Goal: Task Accomplishment & Management: Manage account settings

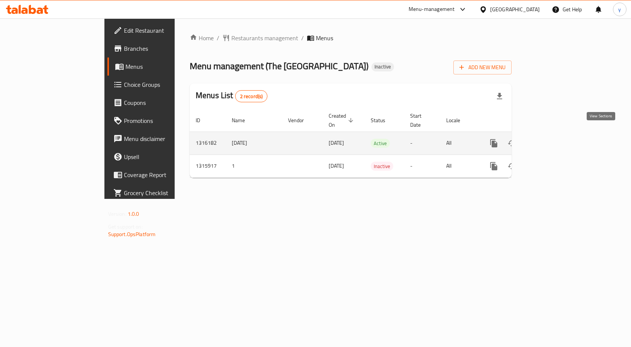
click at [552, 139] on icon "enhanced table" at bounding box center [547, 143] width 9 height 9
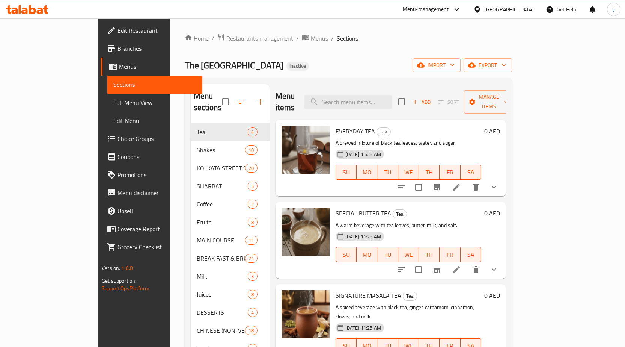
click at [113, 103] on span "Full Menu View" at bounding box center [154, 102] width 83 height 9
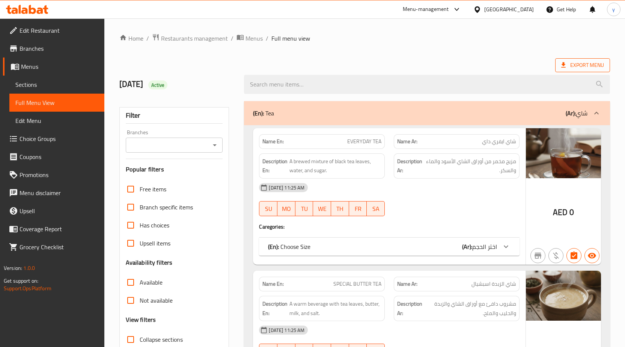
click at [563, 65] on icon at bounding box center [563, 64] width 5 height 5
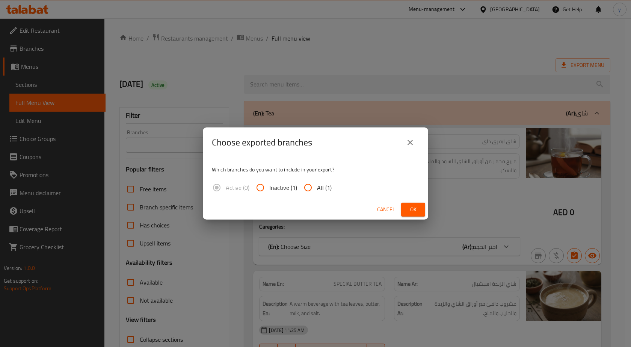
click at [310, 185] on input "All (1)" at bounding box center [308, 187] width 18 height 18
radio input "true"
click at [409, 205] on span "Ok" at bounding box center [413, 209] width 12 height 9
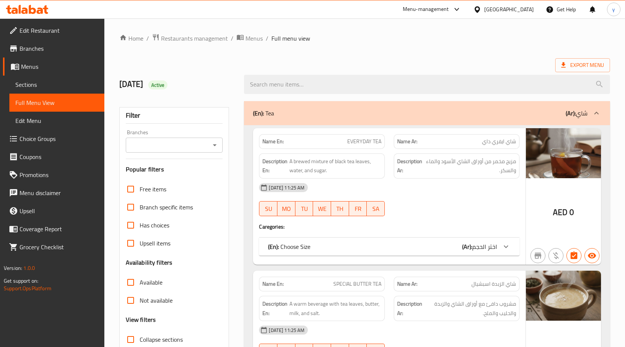
click at [62, 87] on span "Sections" at bounding box center [56, 84] width 83 height 9
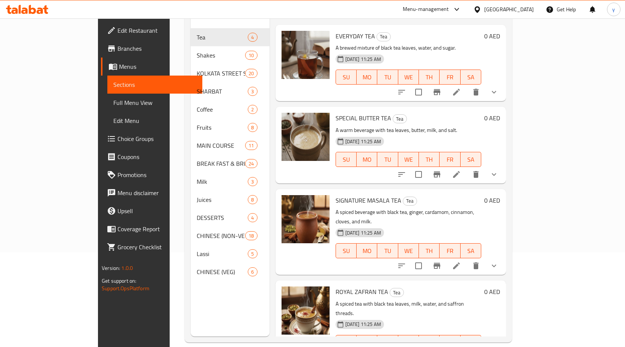
scroll to position [105, 0]
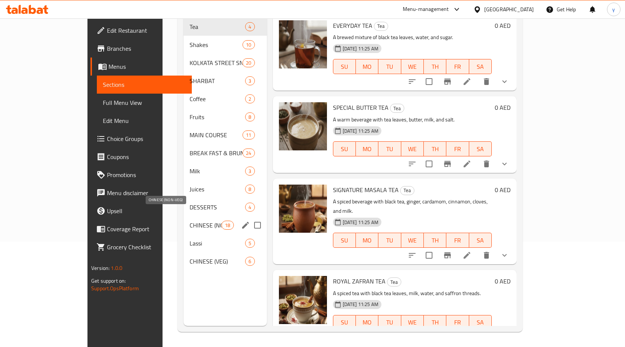
drag, startPoint x: 175, startPoint y: 214, endPoint x: 189, endPoint y: 207, distance: 15.4
click at [190, 220] on span "CHINESE (NON-VEG)" at bounding box center [206, 224] width 32 height 9
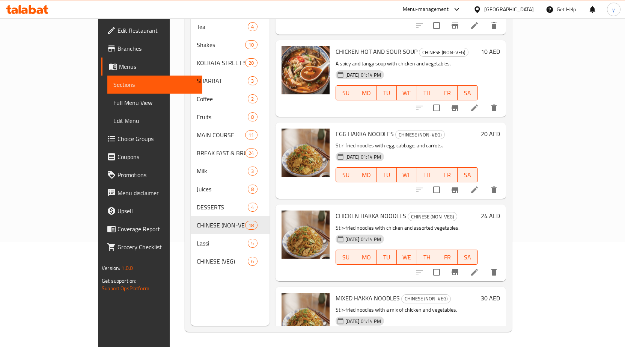
scroll to position [1149, 0]
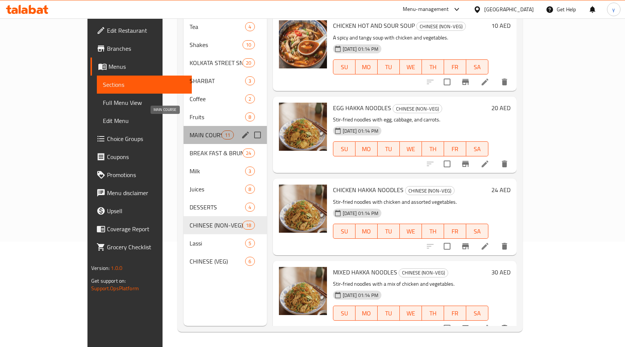
click at [190, 130] on span "MAIN COURSE" at bounding box center [206, 134] width 32 height 9
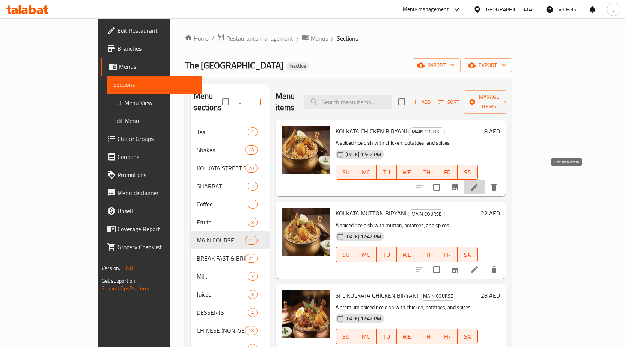
click at [479, 182] on icon at bounding box center [474, 186] width 9 height 9
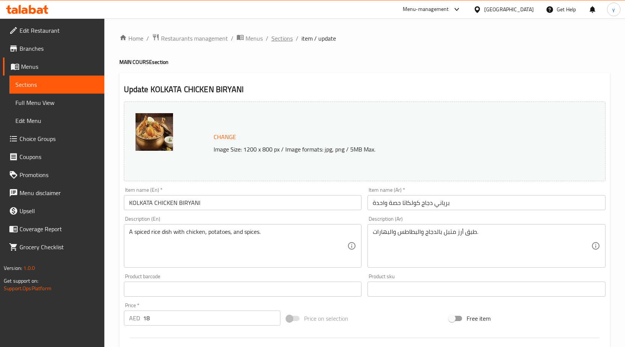
click at [285, 42] on span "Sections" at bounding box center [281, 38] width 21 height 9
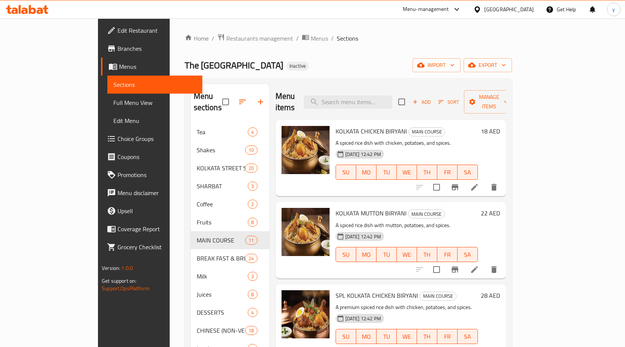
click at [479, 265] on icon at bounding box center [474, 269] width 9 height 9
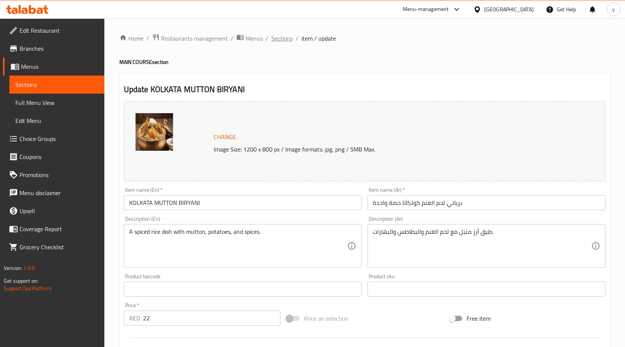
click at [285, 41] on span "Sections" at bounding box center [281, 38] width 21 height 9
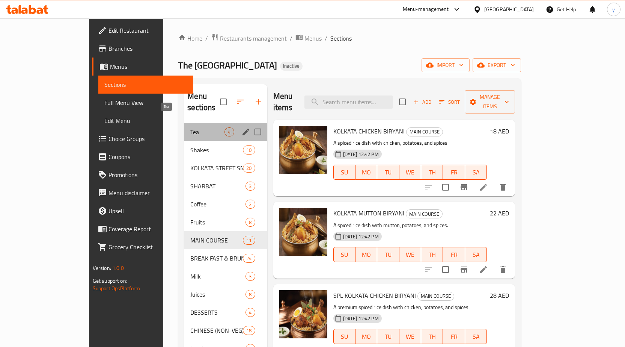
click at [190, 127] on span "Tea" at bounding box center [207, 131] width 34 height 9
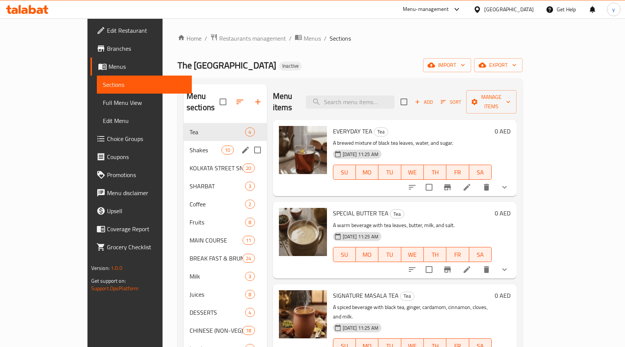
click at [184, 143] on div "Shakes 10" at bounding box center [225, 150] width 83 height 18
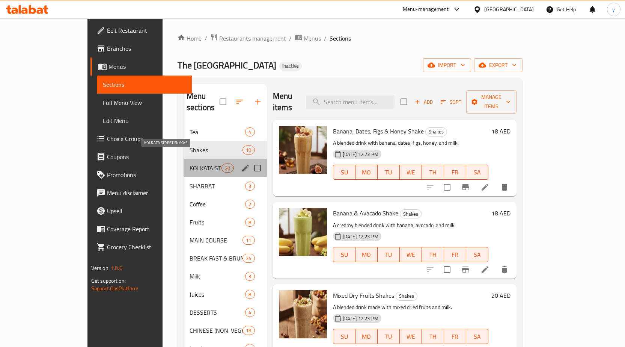
click at [190, 163] on span "KOLKATA STREET SNACKS" at bounding box center [206, 167] width 32 height 9
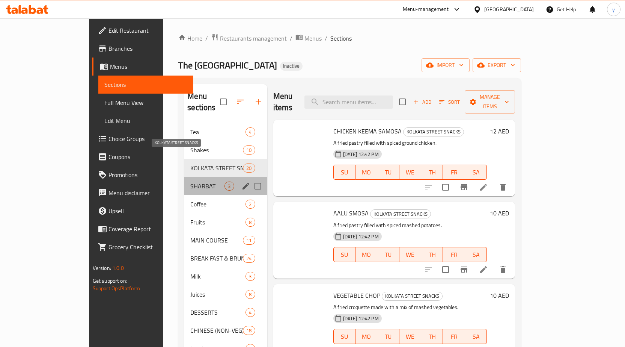
click at [190, 181] on span "SHARBAT" at bounding box center [207, 185] width 34 height 9
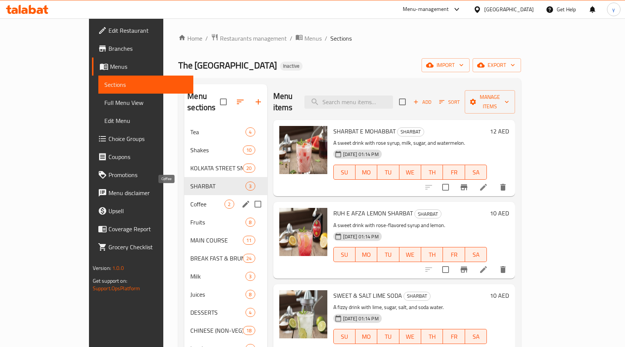
click at [190, 199] on span "Coffee" at bounding box center [207, 203] width 34 height 9
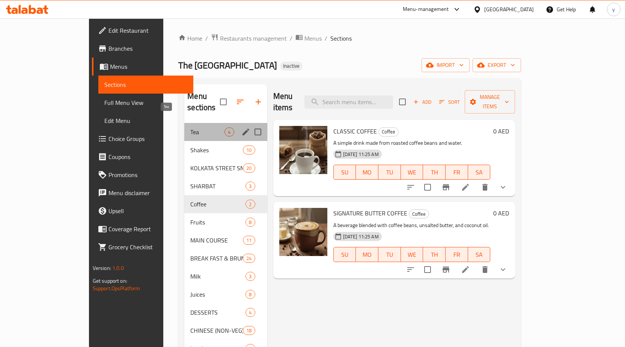
click at [190, 127] on span "Tea" at bounding box center [207, 131] width 34 height 9
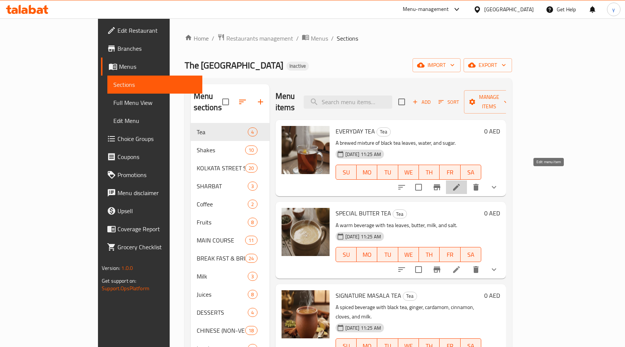
click at [461, 182] on icon at bounding box center [456, 186] width 9 height 9
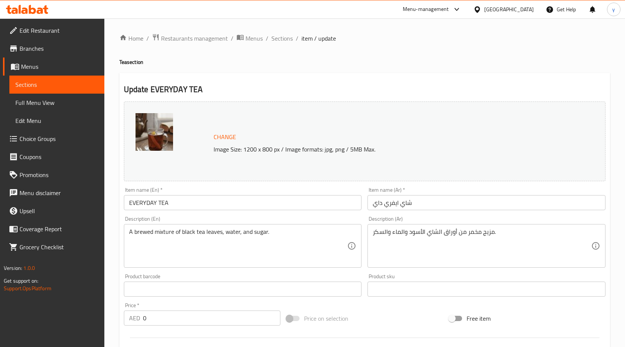
click at [296, 41] on li "/" at bounding box center [297, 38] width 3 height 9
click at [292, 39] on span "Sections" at bounding box center [281, 38] width 21 height 9
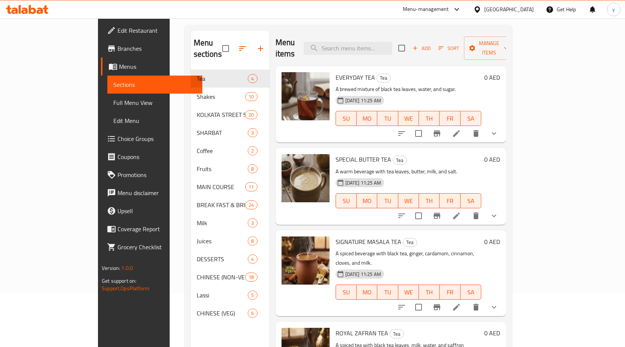
scroll to position [105, 0]
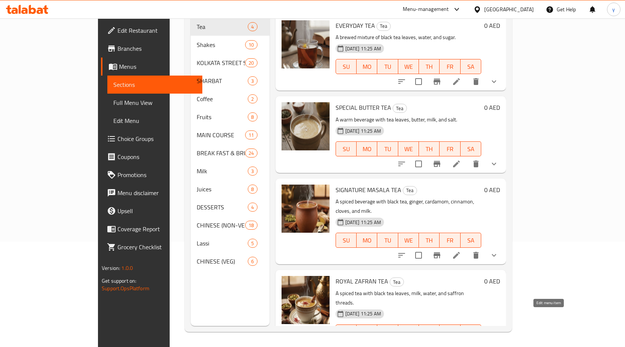
click at [461, 342] on icon at bounding box center [456, 346] width 9 height 9
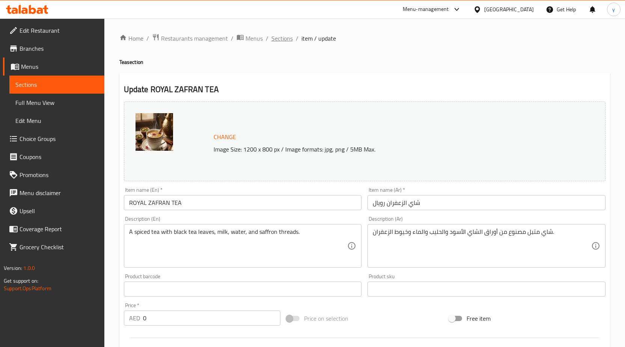
click at [285, 35] on span "Sections" at bounding box center [281, 38] width 21 height 9
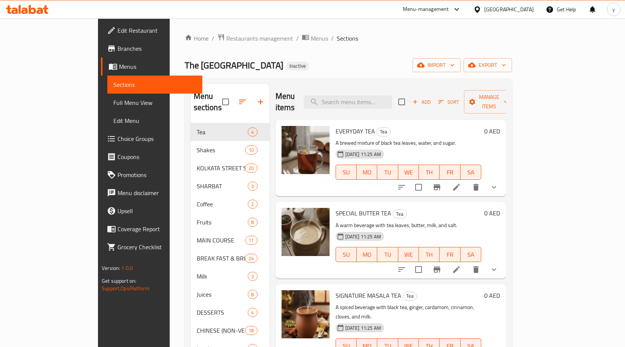
click at [113, 102] on span "Full Menu View" at bounding box center [154, 102] width 83 height 9
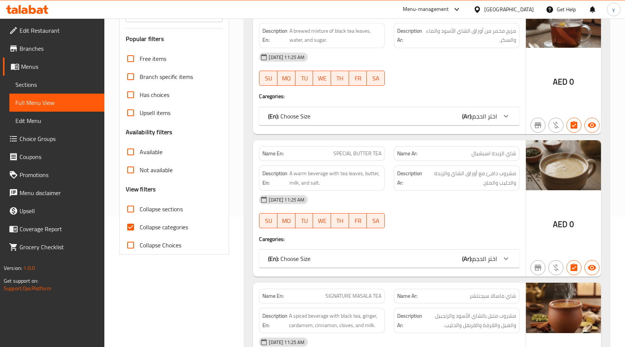
scroll to position [150, 0]
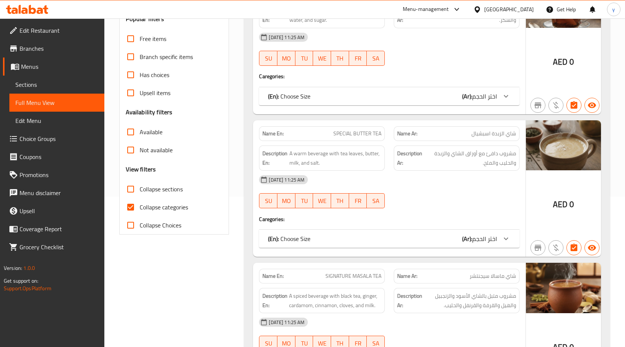
click at [75, 86] on span "Sections" at bounding box center [56, 84] width 83 height 9
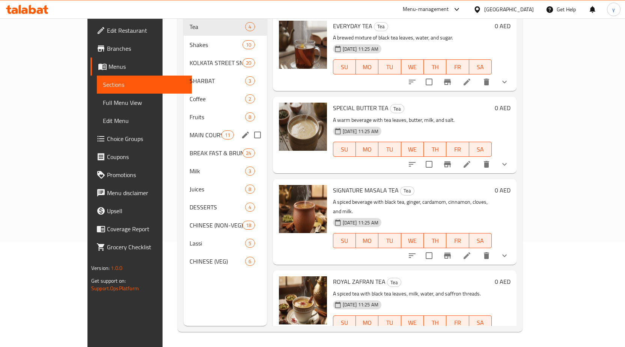
scroll to position [105, 0]
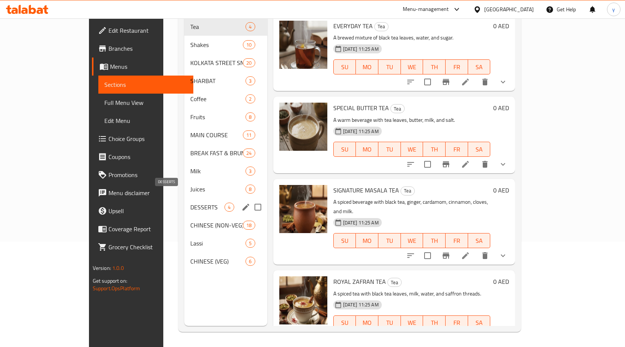
click at [190, 202] on span "DESSERTS" at bounding box center [207, 206] width 34 height 9
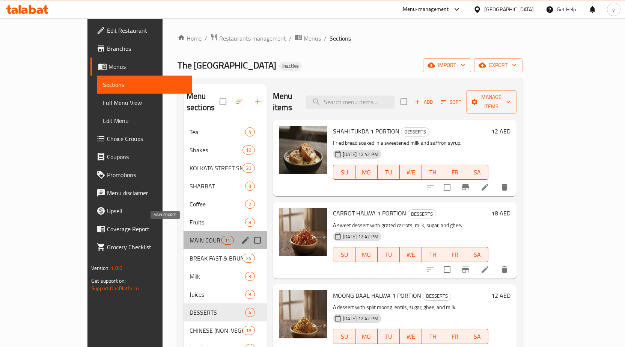
click at [190, 235] on span "MAIN COURSE" at bounding box center [206, 239] width 32 height 9
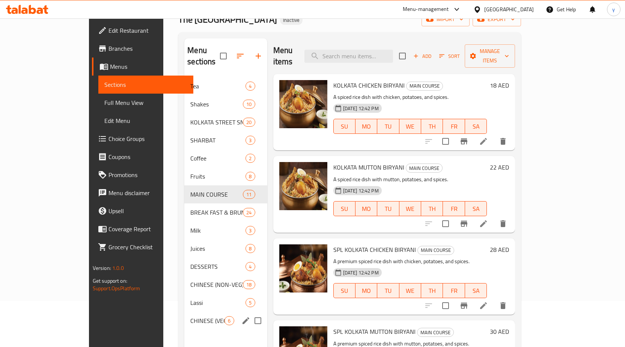
scroll to position [105, 0]
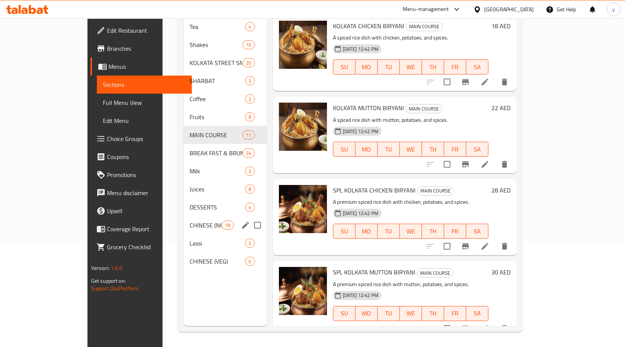
click at [188, 222] on div "CHINESE (NON-VEG) 18" at bounding box center [225, 225] width 83 height 18
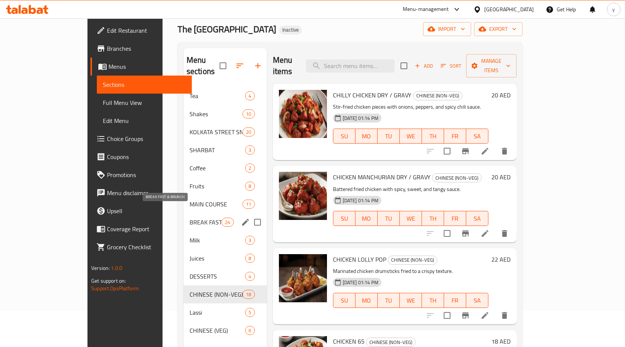
scroll to position [75, 0]
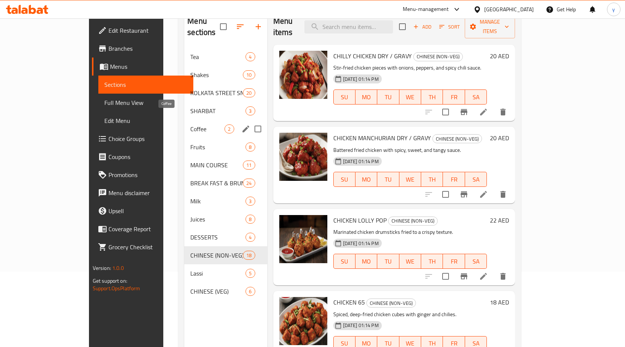
click at [190, 124] on span "Coffee" at bounding box center [207, 128] width 34 height 9
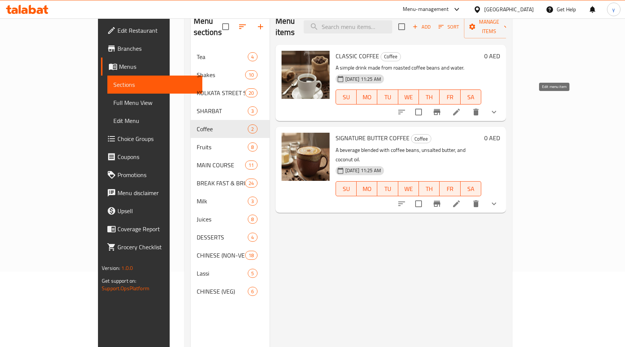
click at [461, 107] on icon at bounding box center [456, 111] width 9 height 9
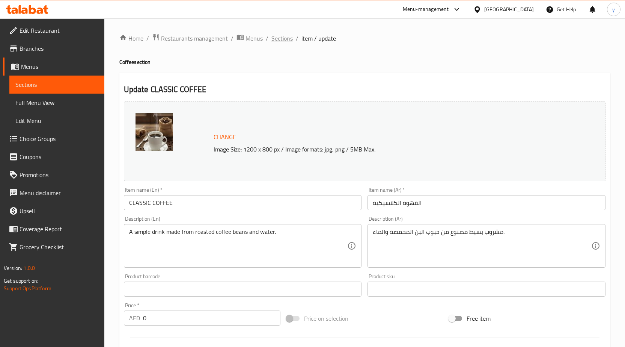
click at [281, 36] on span "Sections" at bounding box center [281, 38] width 21 height 9
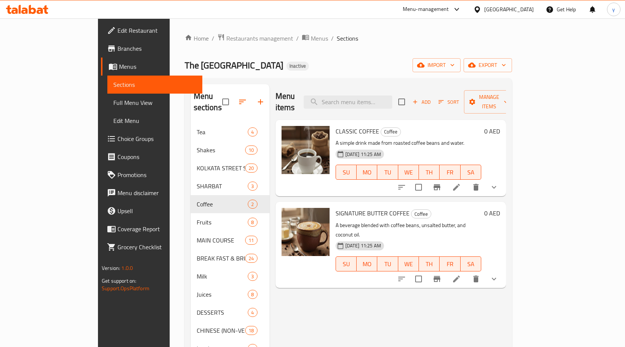
click at [467, 272] on li at bounding box center [456, 279] width 21 height 14
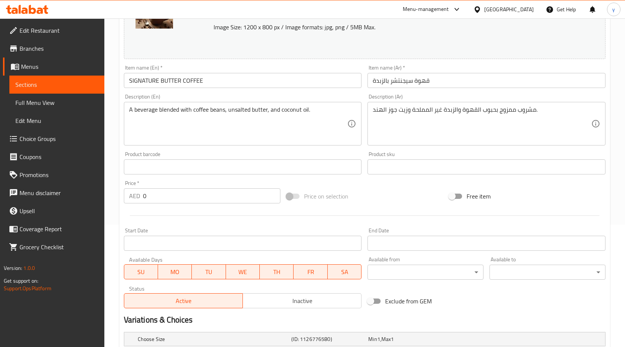
scroll to position [8, 0]
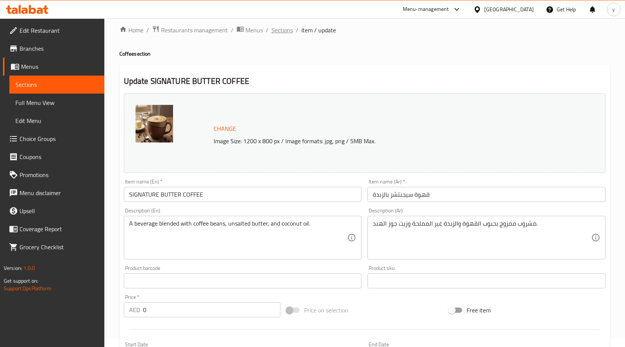
click at [276, 31] on span "Sections" at bounding box center [281, 30] width 21 height 9
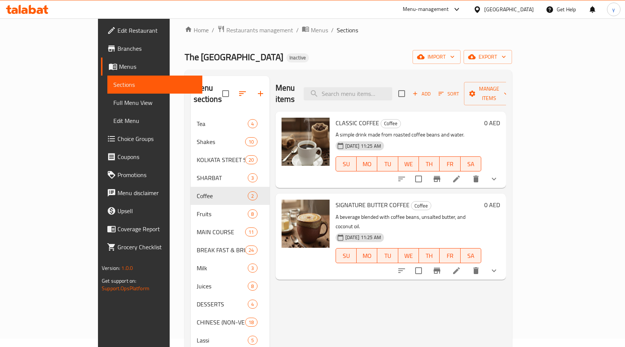
click at [308, 304] on div "Menu items Add Sort Manage items CLASSIC COFFEE Coffee A simple drink made from…" at bounding box center [388, 249] width 237 height 347
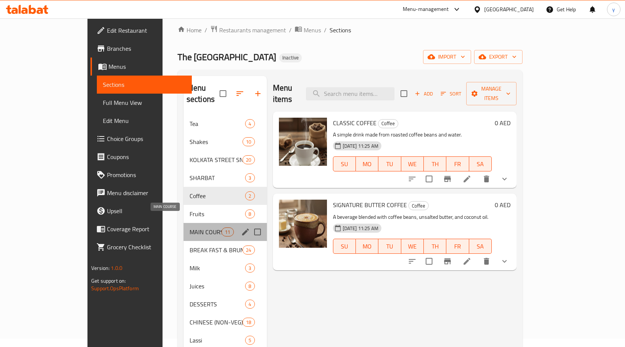
click at [191, 227] on span "MAIN COURSE" at bounding box center [206, 231] width 32 height 9
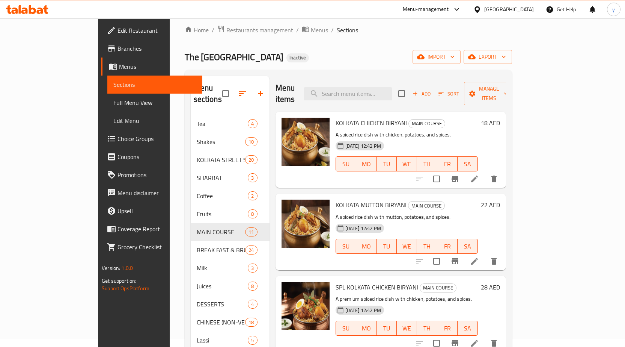
click at [361, 49] on div "Home / Restaurants management / Menus / Sections The Kolkata Junction Inactive …" at bounding box center [348, 226] width 327 height 403
click at [290, 57] on div "The Kolkata Junction Inactive import export" at bounding box center [348, 57] width 327 height 14
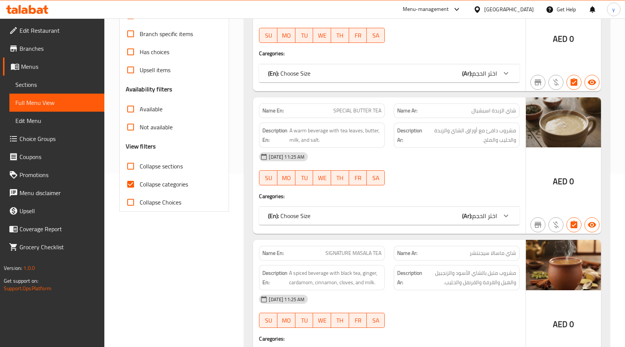
scroll to position [188, 0]
